Goal: Task Accomplishment & Management: Use online tool/utility

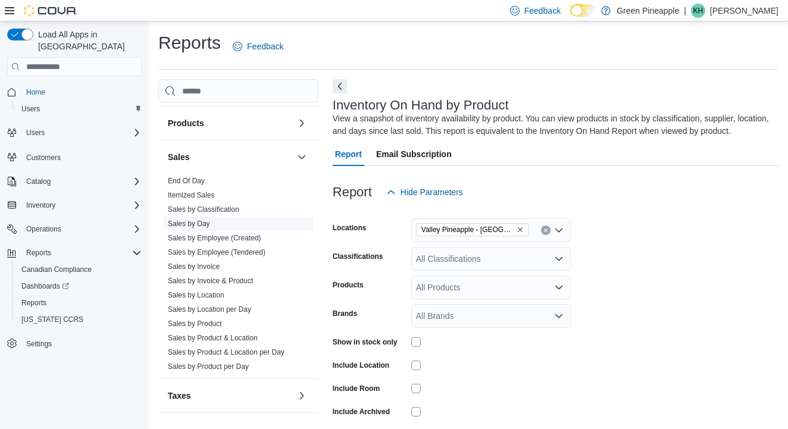
scroll to position [759, 0]
click at [193, 178] on link "End Of Day" at bounding box center [186, 181] width 37 height 8
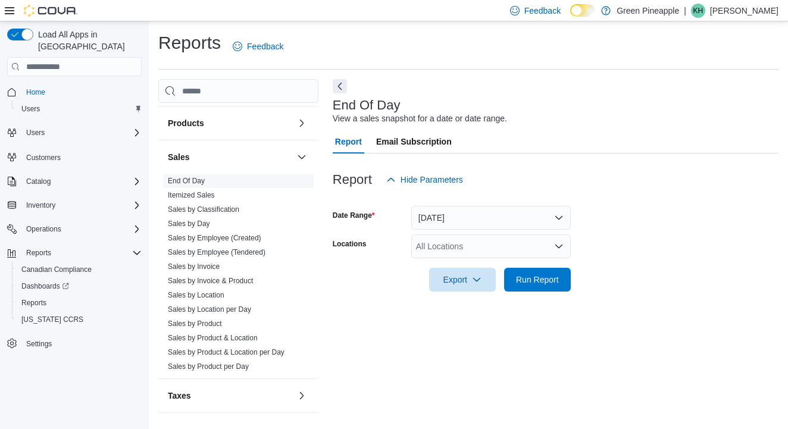
scroll to position [27, 0]
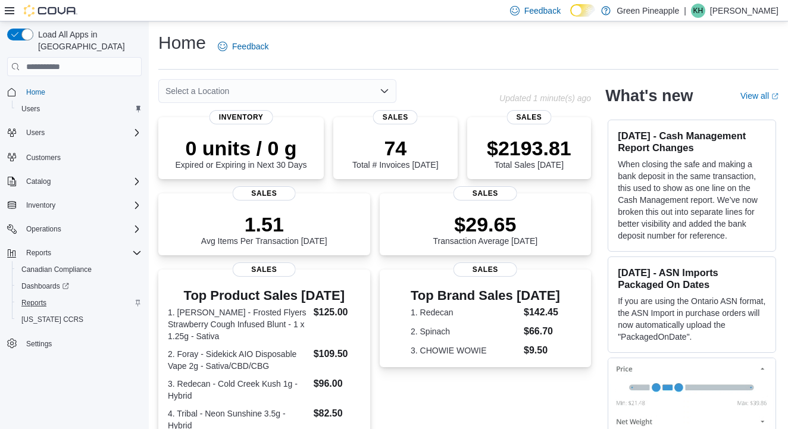
click at [41, 298] on span "Reports" at bounding box center [33, 303] width 25 height 10
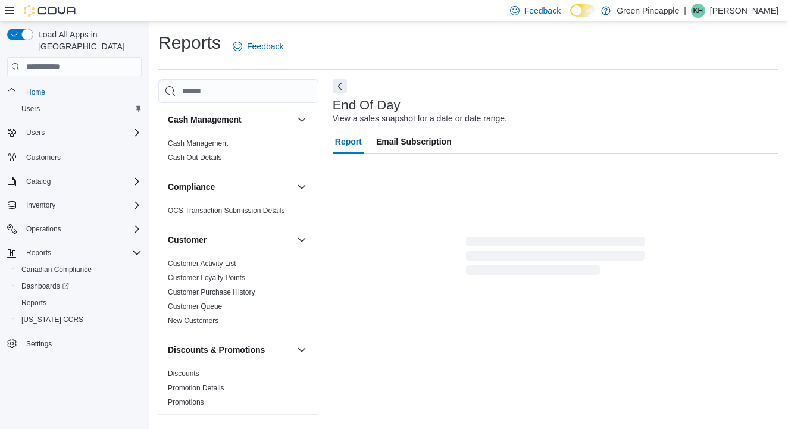
scroll to position [5, 0]
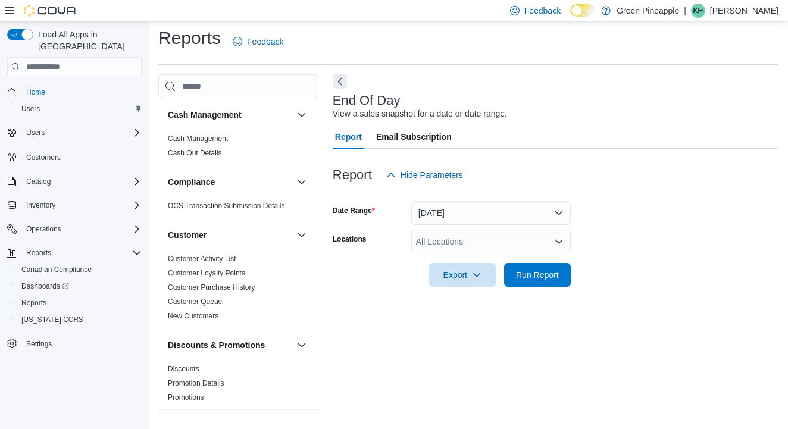
click at [558, 239] on icon "Open list of options" at bounding box center [559, 242] width 10 height 10
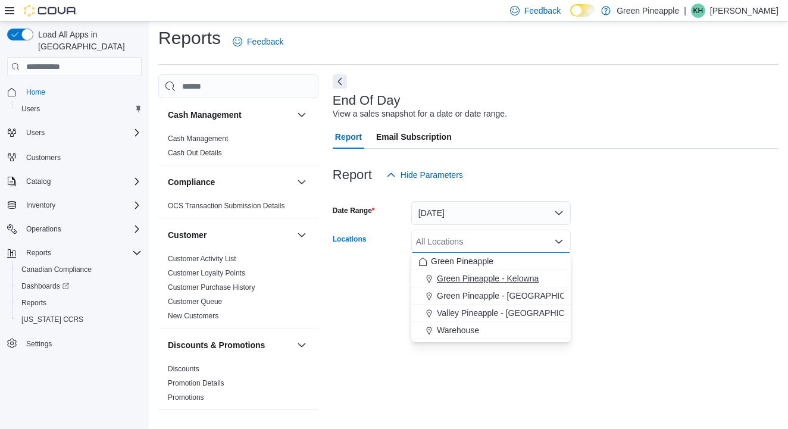
click at [505, 273] on span "Green Pineapple - Kelowna" at bounding box center [488, 279] width 102 height 12
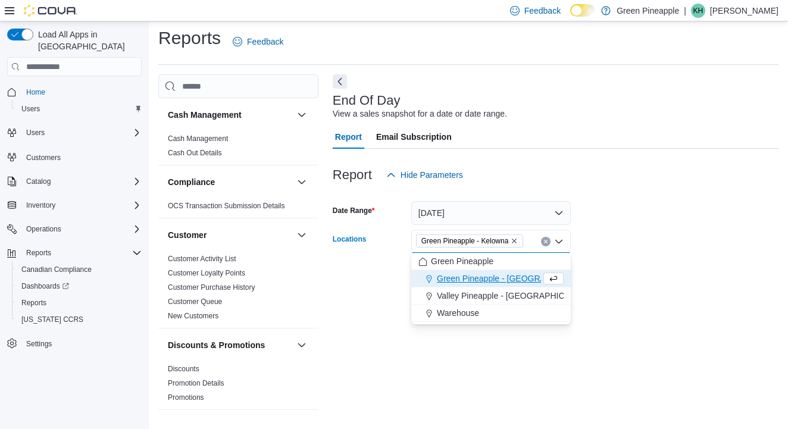
click at [613, 209] on form "Date Range Today Locations Green Pineapple - Kelowna Combo box. Selected. Green…" at bounding box center [556, 237] width 446 height 100
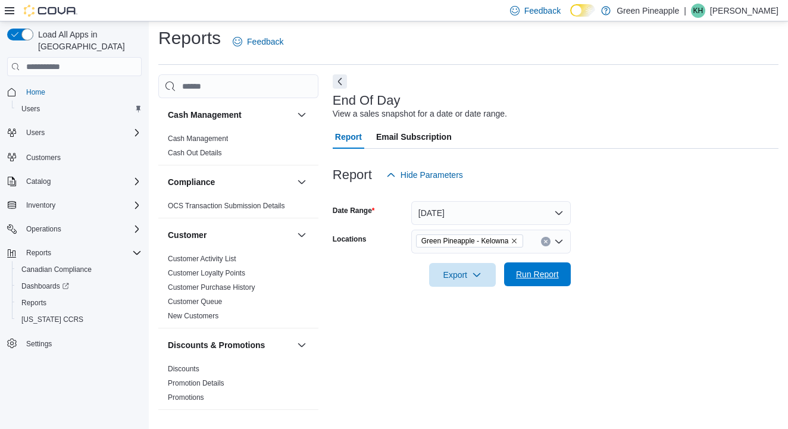
click at [518, 272] on span "Run Report" at bounding box center [537, 274] width 43 height 12
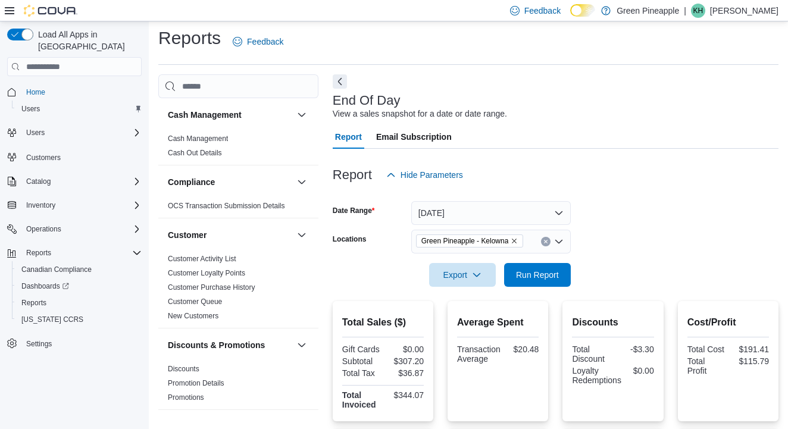
click at [515, 241] on span "Green Pineapple - Kelowna" at bounding box center [469, 241] width 97 height 12
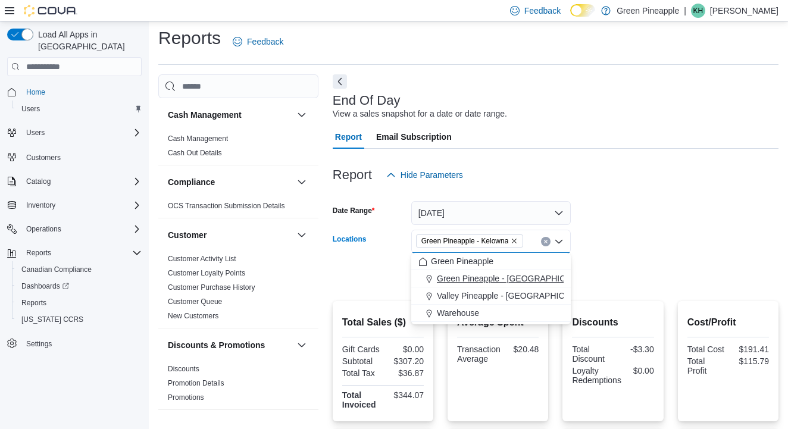
click at [528, 279] on span "Green Pineapple - Warfield" at bounding box center [515, 279] width 157 height 12
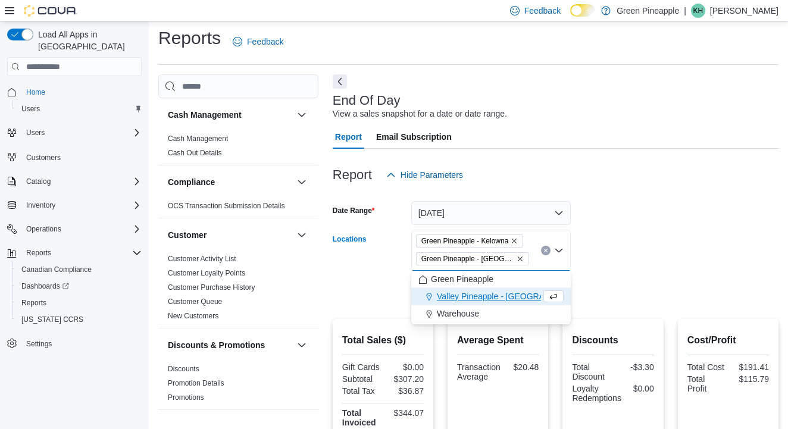
click at [518, 237] on button "Remove Green Pineapple - Kelowna from selection in this group" at bounding box center [514, 240] width 7 height 7
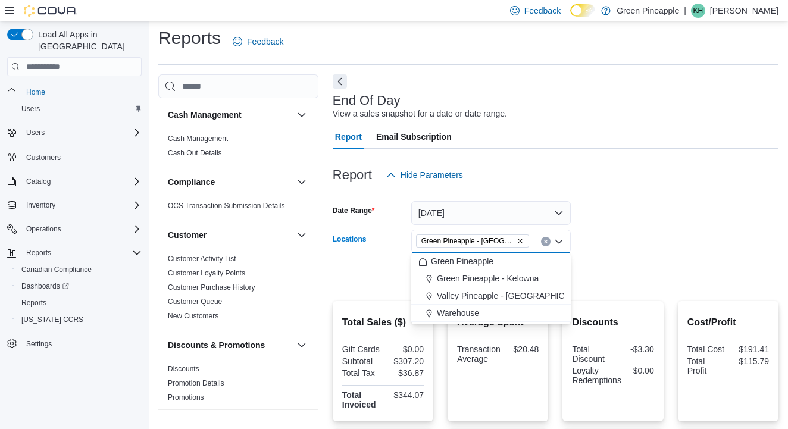
click at [601, 211] on form "Date Range Today Locations Green Pineapple - Warfield Combo box. Selected. Gree…" at bounding box center [556, 237] width 446 height 100
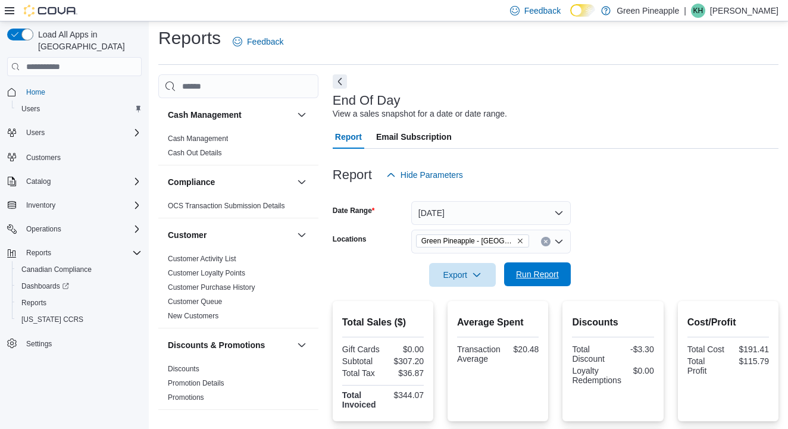
click at [536, 271] on span "Run Report" at bounding box center [537, 274] width 43 height 12
click at [522, 239] on icon "Remove Green Pineapple - Warfield from selection in this group" at bounding box center [520, 240] width 7 height 7
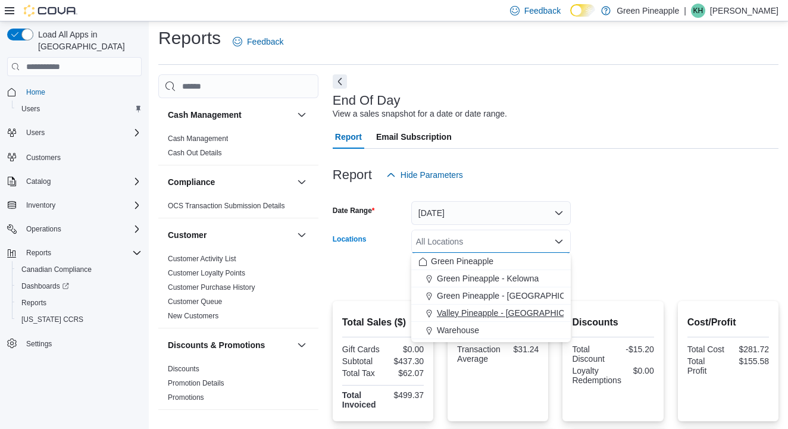
click at [519, 311] on span "Valley Pineapple - [GEOGRAPHIC_DATA]" at bounding box center [514, 313] width 155 height 12
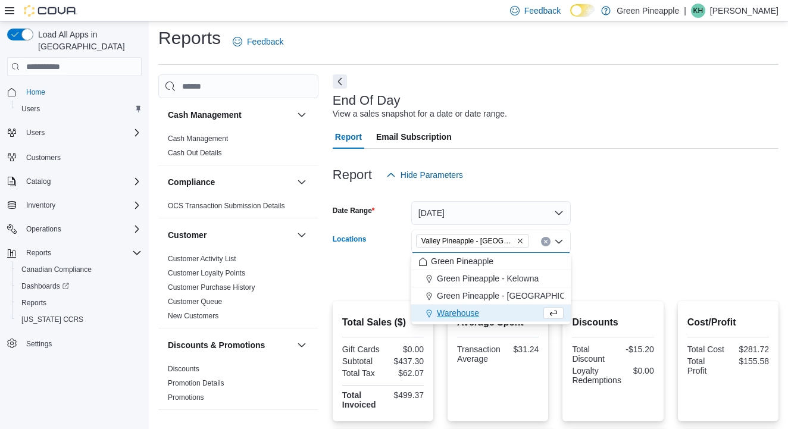
click at [623, 239] on form "Date Range Today Locations Valley Pineapple - Fruitvale Combo box. Selected. Va…" at bounding box center [556, 237] width 446 height 100
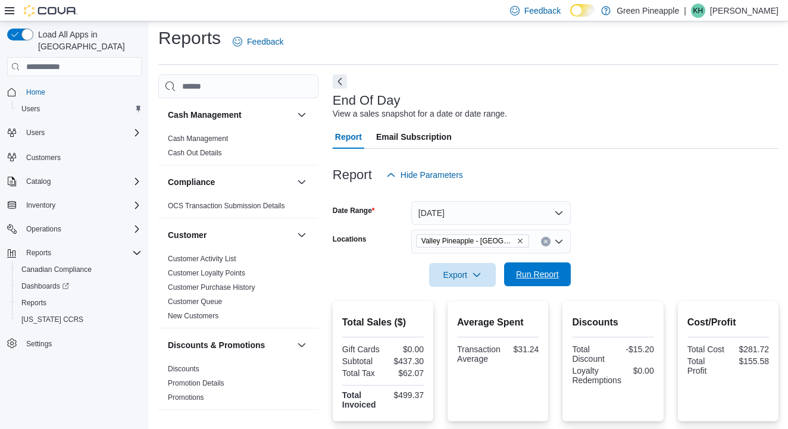
click at [536, 272] on span "Run Report" at bounding box center [537, 274] width 43 height 12
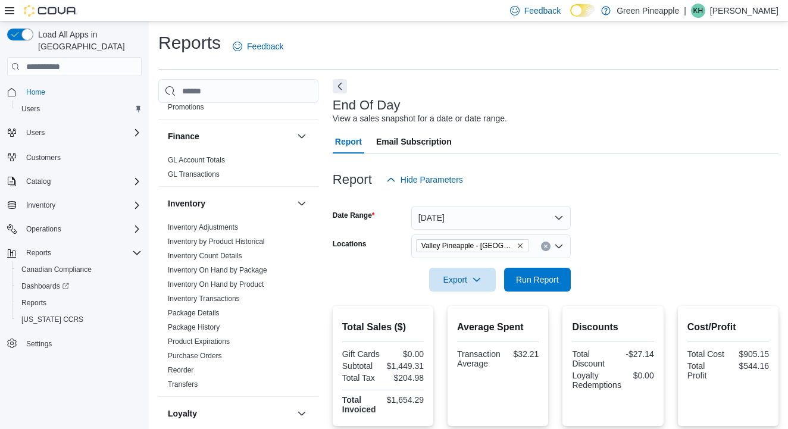
scroll to position [283, 0]
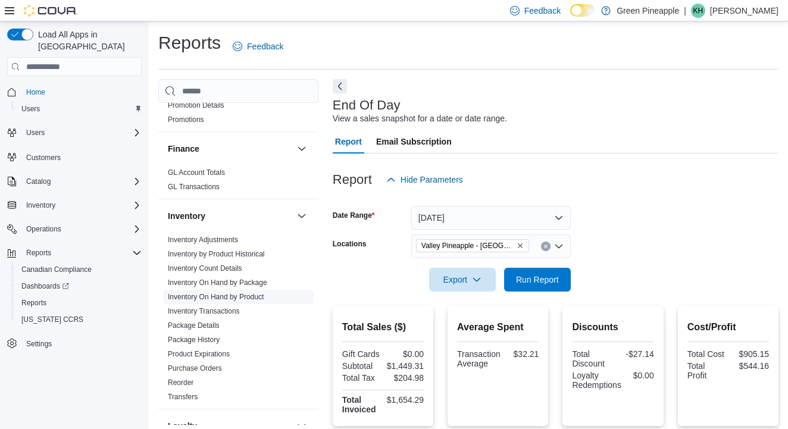
click at [249, 296] on link "Inventory On Hand by Product" at bounding box center [216, 297] width 96 height 8
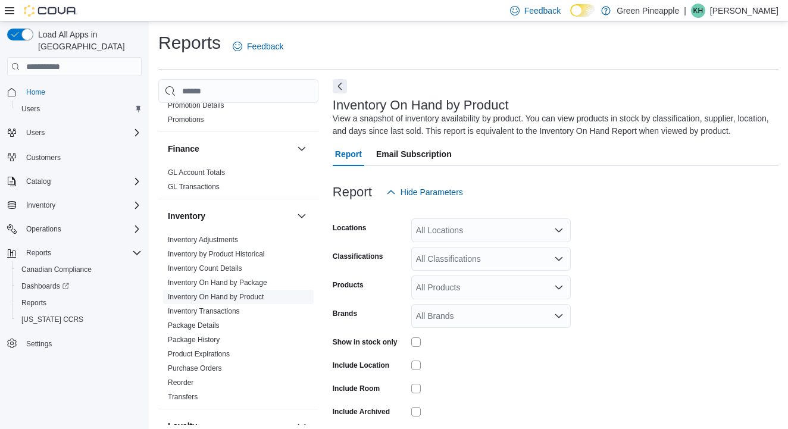
scroll to position [39, 0]
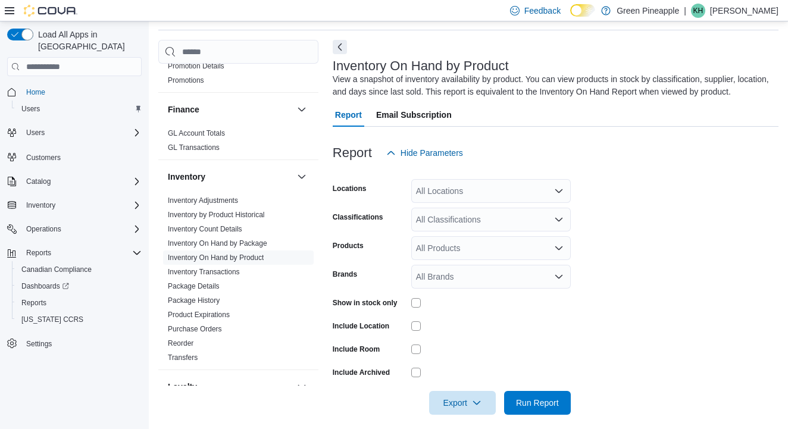
click at [556, 195] on icon "Open list of options" at bounding box center [559, 191] width 10 height 10
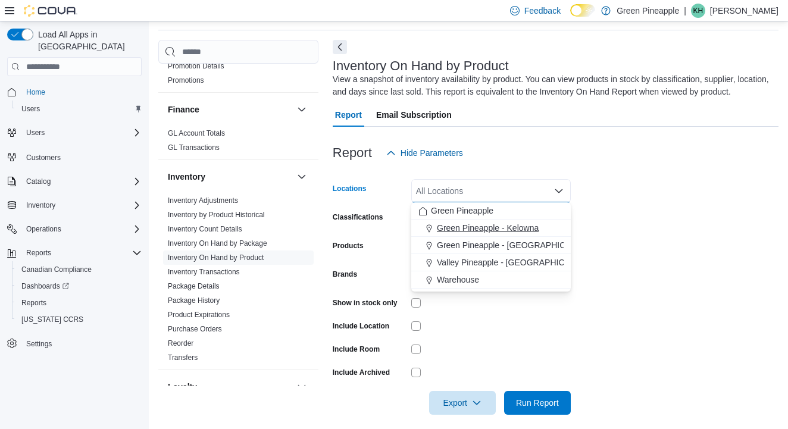
click at [519, 229] on span "Green Pineapple - Kelowna" at bounding box center [488, 228] width 102 height 12
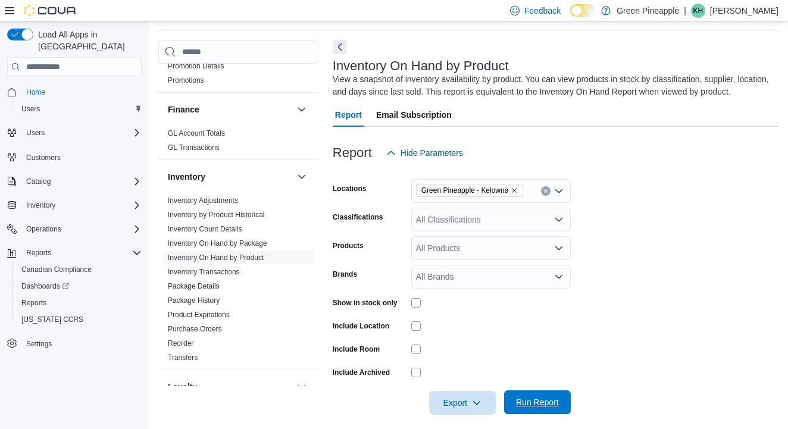
click at [521, 405] on span "Run Report" at bounding box center [537, 402] width 43 height 12
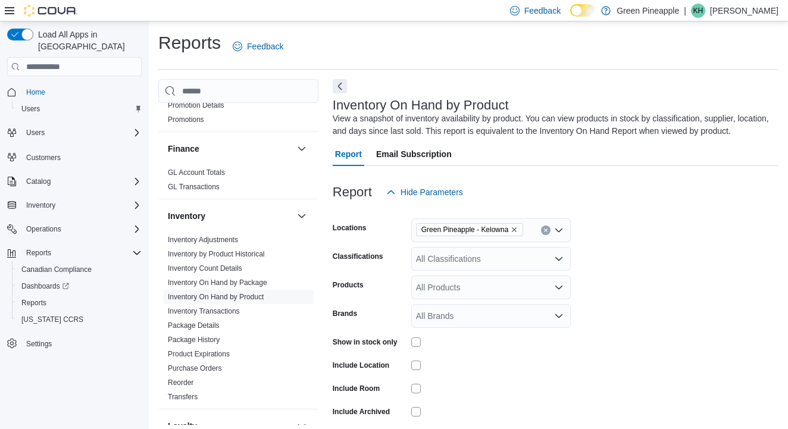
click at [518, 229] on icon "Remove Green Pineapple - Kelowna from selection in this group" at bounding box center [514, 229] width 7 height 7
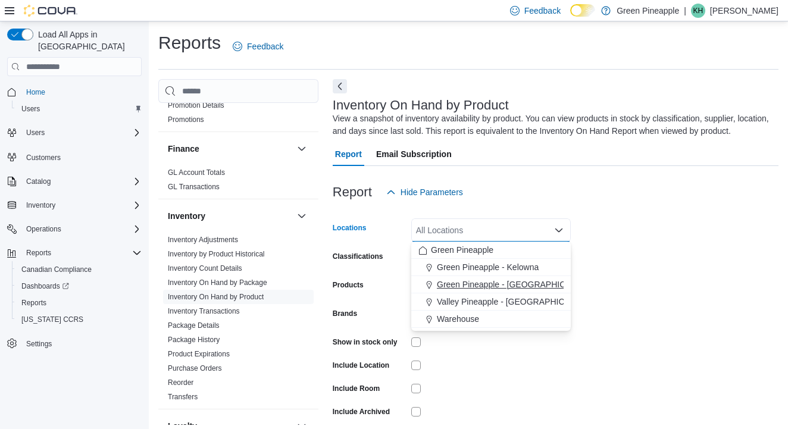
click at [521, 286] on span "Green Pineapple - Warfield" at bounding box center [515, 285] width 157 height 12
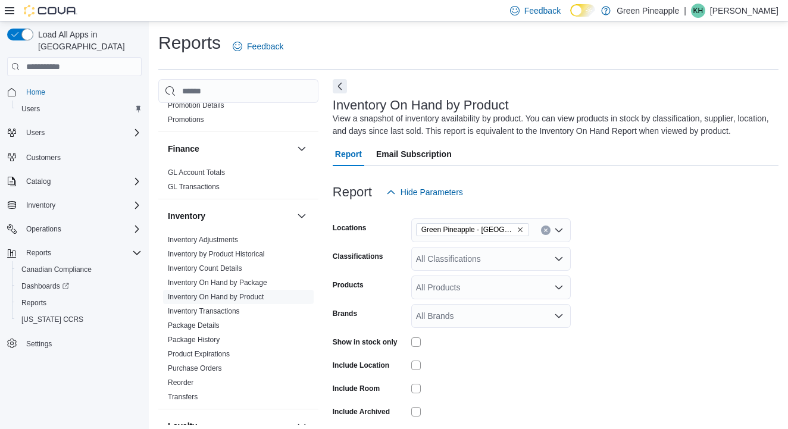
click at [602, 257] on form "Locations Green Pineapple - Warfield Classifications All Classifications Produc…" at bounding box center [556, 329] width 446 height 250
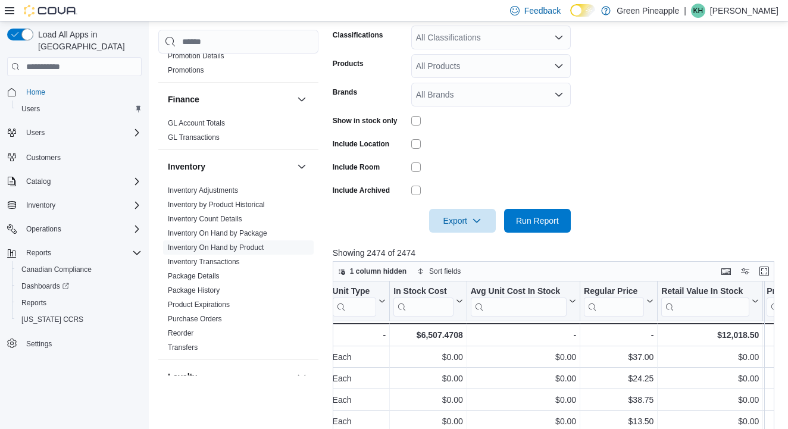
scroll to position [261, 0]
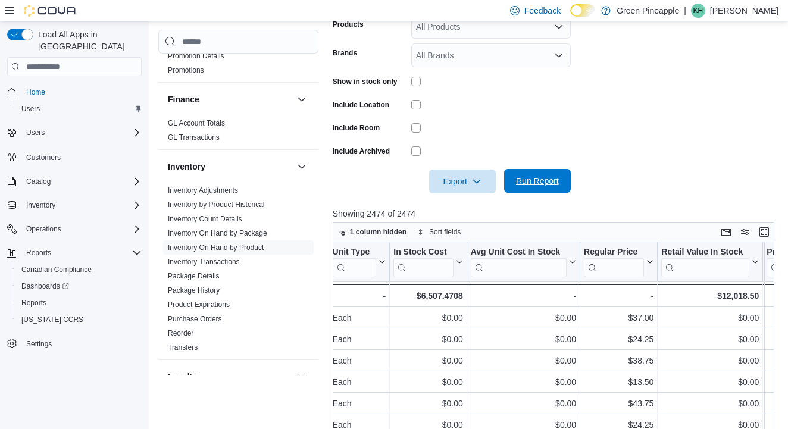
click at [524, 182] on span "Run Report" at bounding box center [537, 181] width 43 height 12
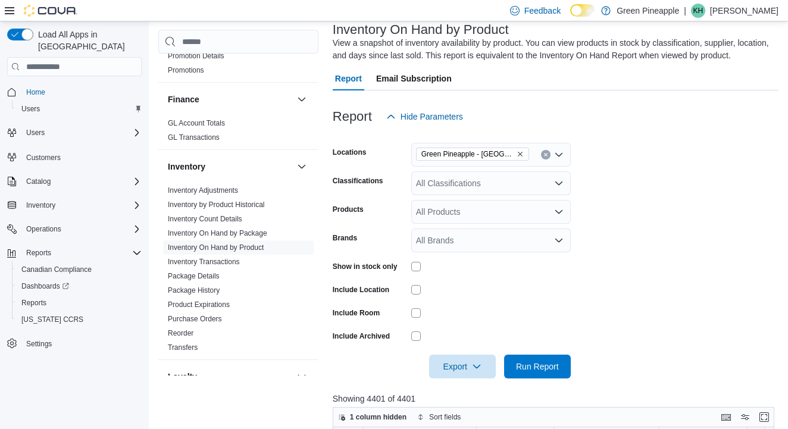
scroll to position [68, 0]
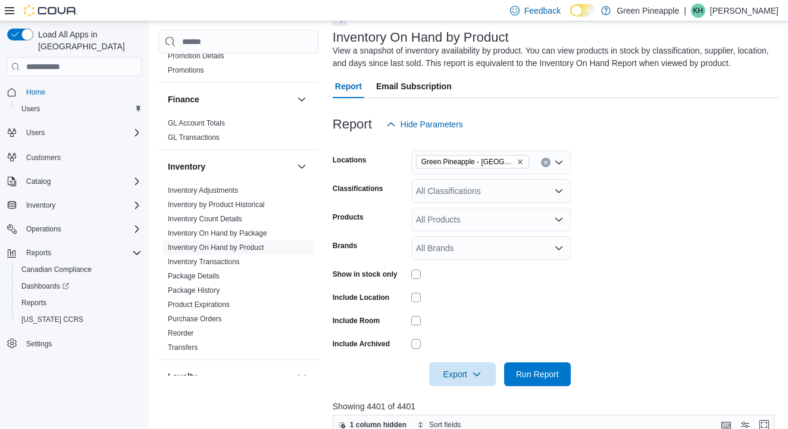
click at [521, 162] on icon "Remove Green Pineapple - Warfield from selection in this group" at bounding box center [520, 161] width 5 height 5
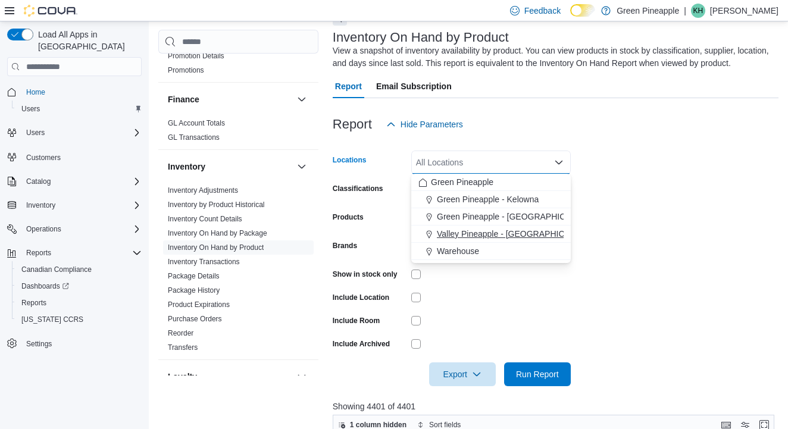
click at [528, 236] on span "Valley Pineapple - [GEOGRAPHIC_DATA]" at bounding box center [514, 234] width 155 height 12
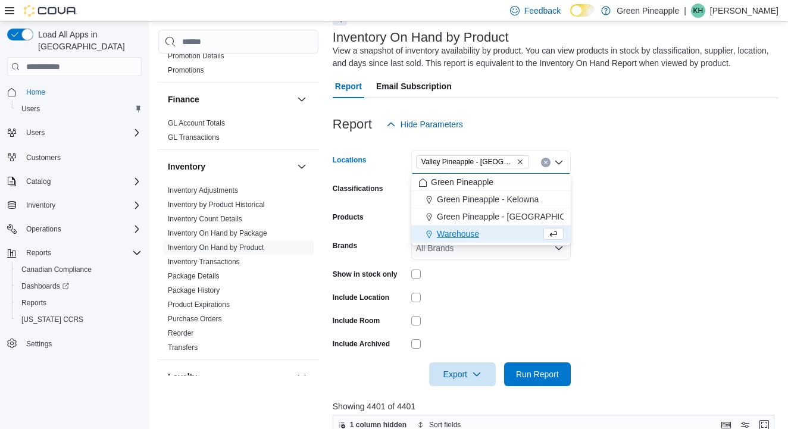
click at [628, 204] on form "Locations Valley Pineapple - Fruitvale Combo box. Selected. Valley Pineapple - …" at bounding box center [556, 261] width 446 height 250
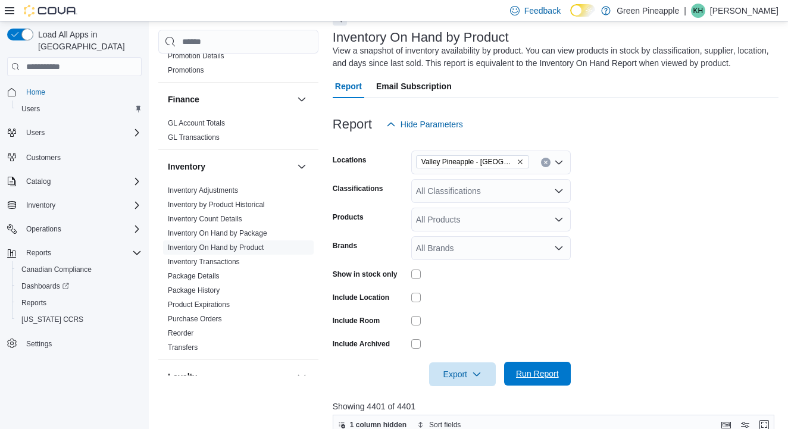
click at [542, 376] on span "Run Report" at bounding box center [537, 374] width 43 height 12
